Goal: Check status

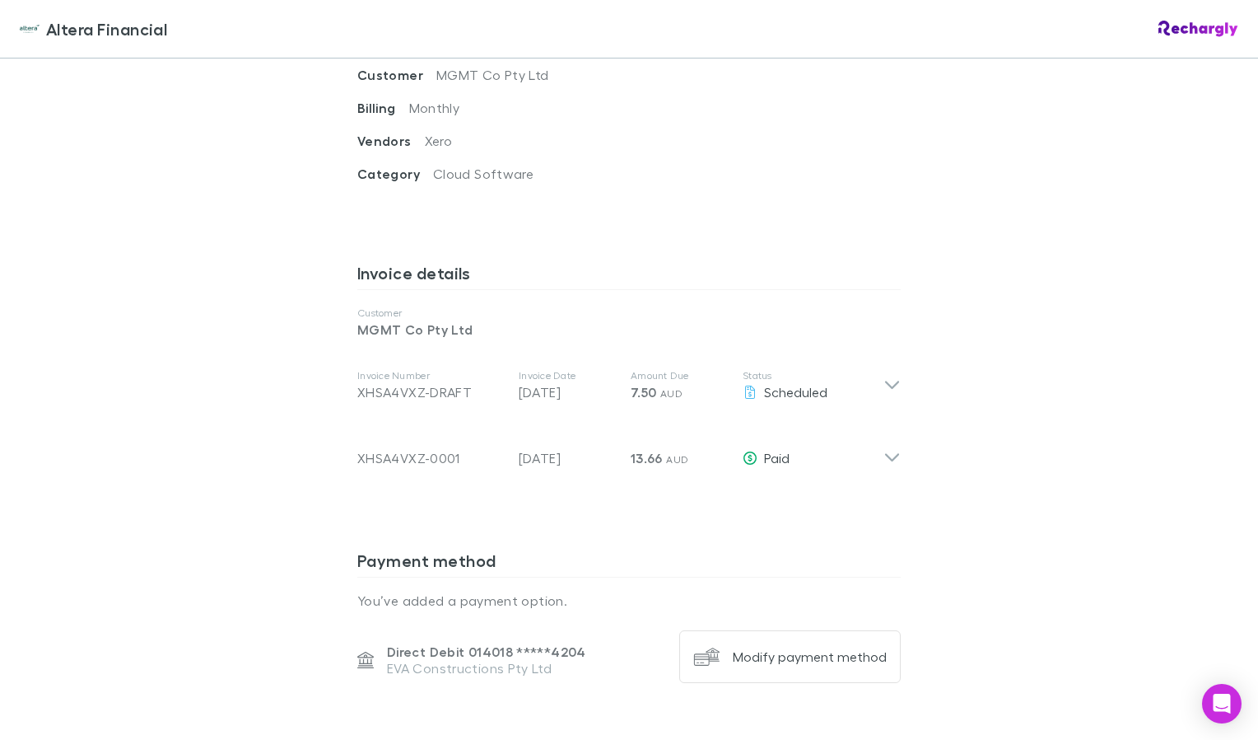
scroll to position [689, 0]
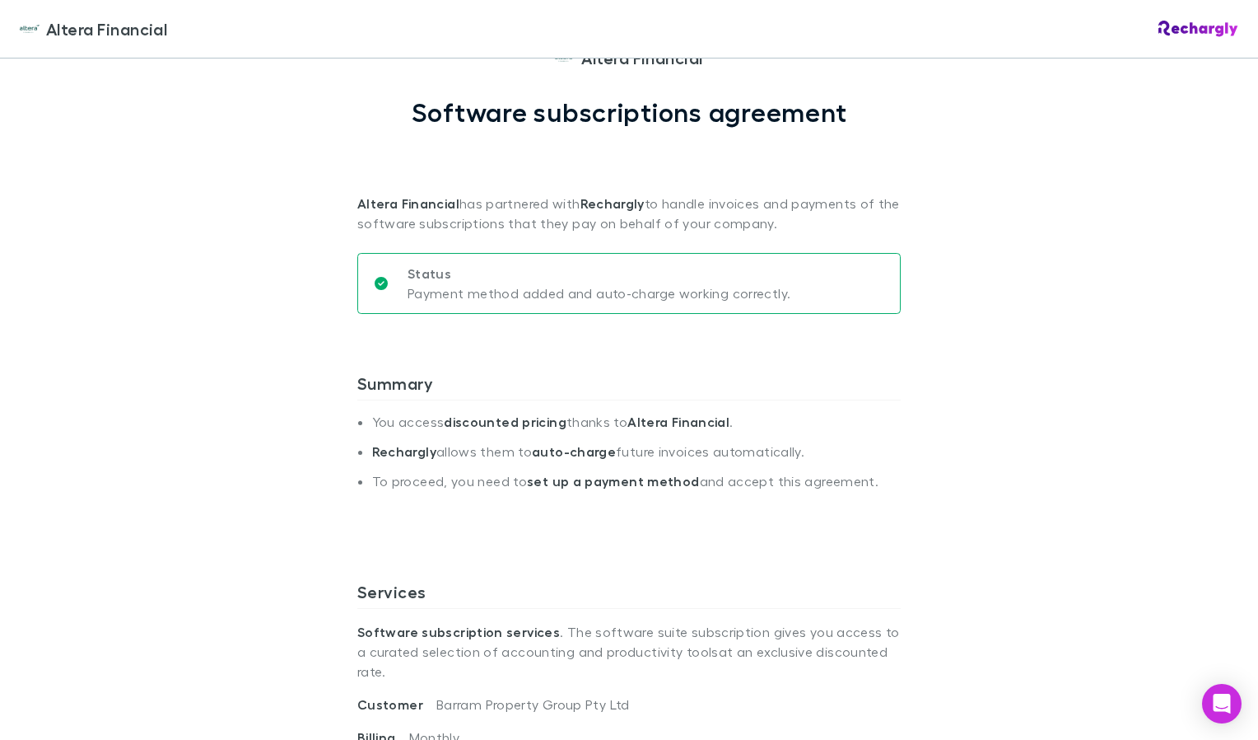
scroll to position [69, 0]
